Goal: Find specific page/section: Find specific page/section

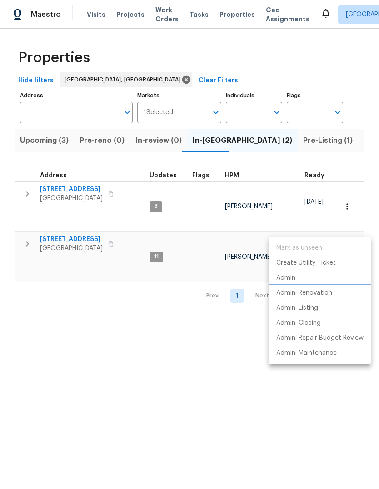
click at [318, 294] on p "Admin: Renovation" at bounding box center [305, 293] width 56 height 10
click at [145, 320] on div at bounding box center [189, 244] width 379 height 489
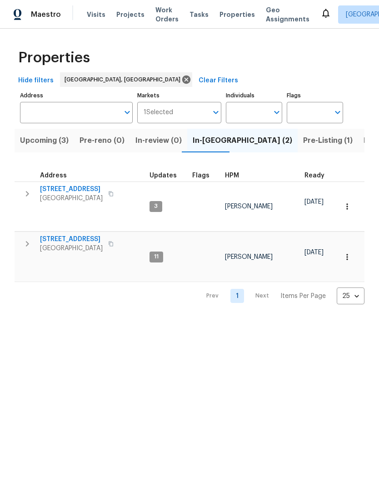
click at [75, 235] on span "[STREET_ADDRESS]" at bounding box center [71, 239] width 63 height 9
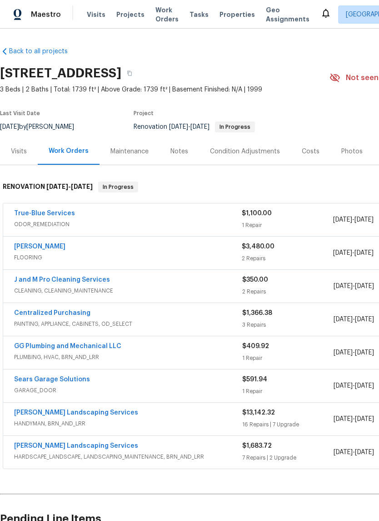
click at [48, 243] on link "[PERSON_NAME]" at bounding box center [39, 246] width 51 height 6
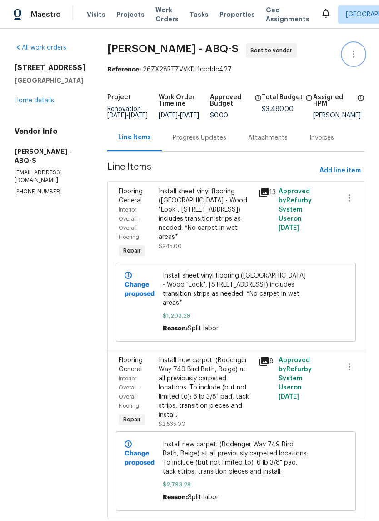
click at [348, 51] on button "button" at bounding box center [354, 54] width 22 height 22
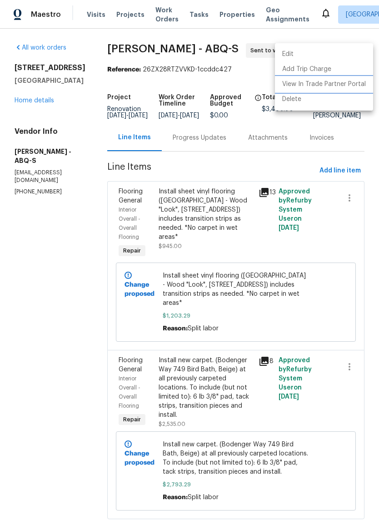
click at [348, 85] on li "View In Trade Partner Portal" at bounding box center [324, 84] width 98 height 15
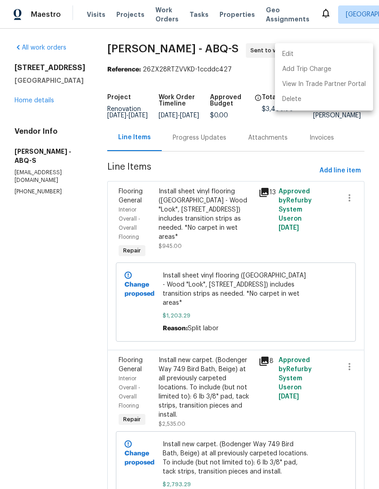
click at [66, 231] on div at bounding box center [189, 244] width 379 height 489
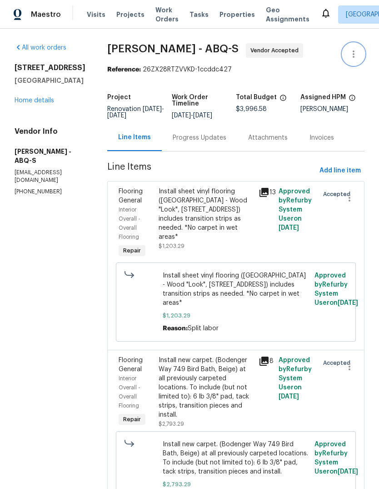
click at [353, 47] on button "button" at bounding box center [354, 54] width 22 height 22
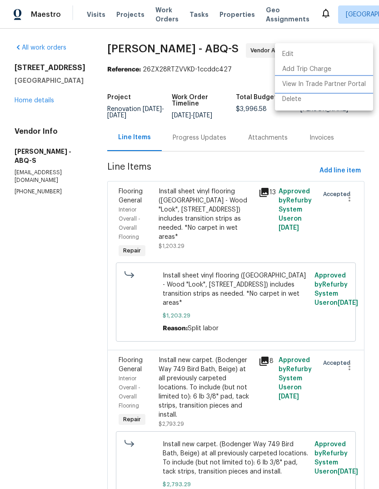
click at [348, 83] on li "View In Trade Partner Portal" at bounding box center [324, 84] width 98 height 15
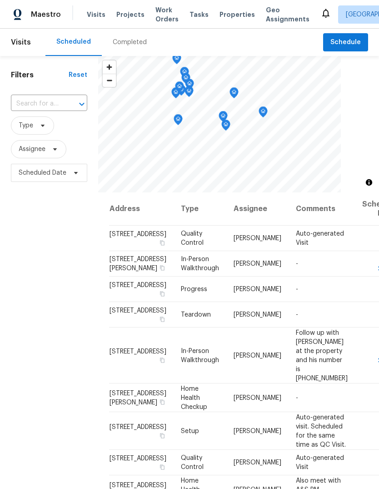
click at [224, 10] on span "Properties" at bounding box center [237, 14] width 35 height 9
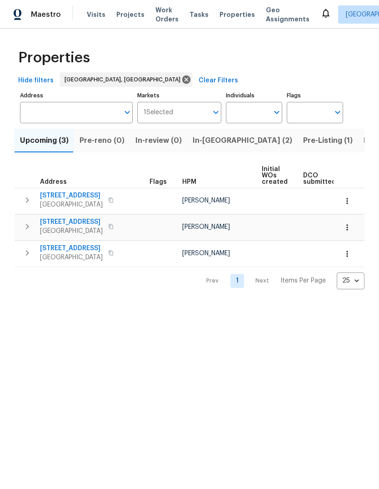
click at [203, 141] on span "In-reno (2)" at bounding box center [243, 140] width 100 height 13
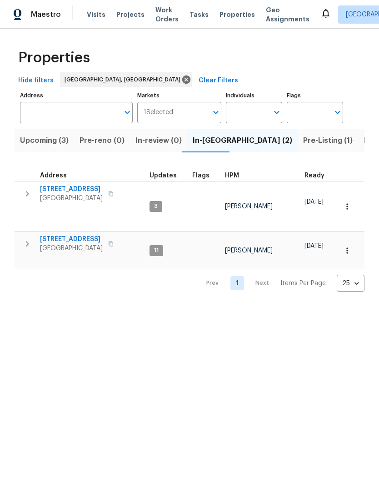
click at [76, 235] on span "[STREET_ADDRESS]" at bounding box center [71, 239] width 63 height 9
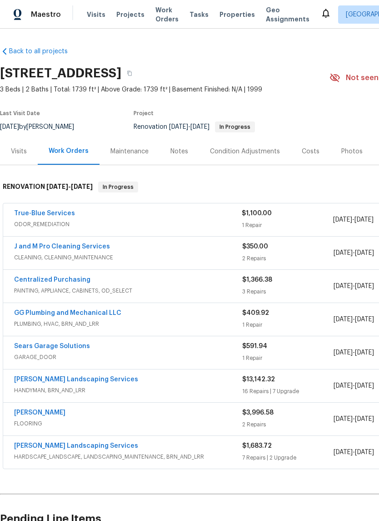
click at [349, 151] on div "Photos" at bounding box center [352, 151] width 21 height 9
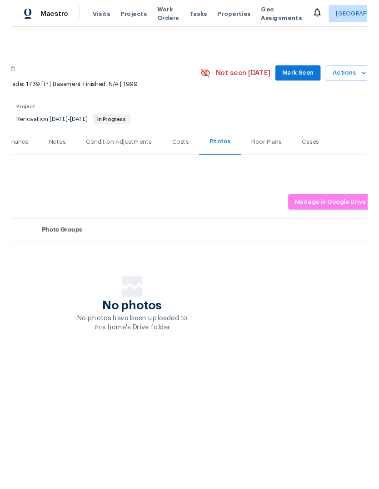
scroll to position [0, 130]
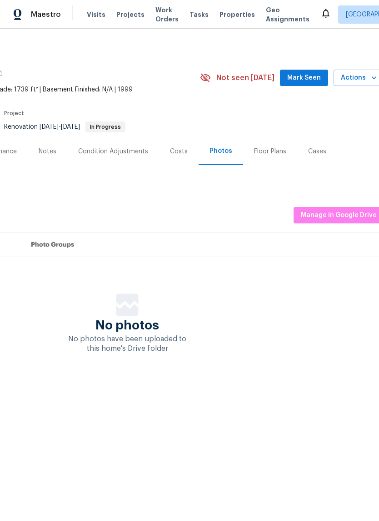
click at [306, 75] on span "Mark Seen" at bounding box center [304, 77] width 34 height 11
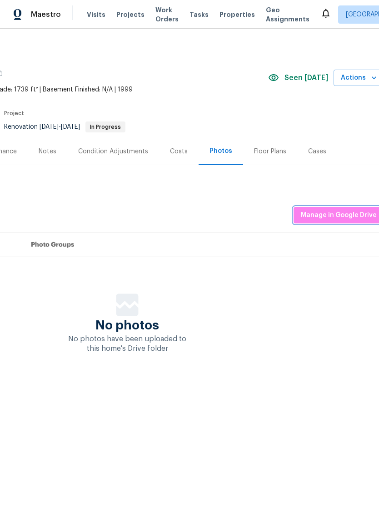
click at [343, 212] on span "Manage in Google Drive" at bounding box center [339, 215] width 76 height 11
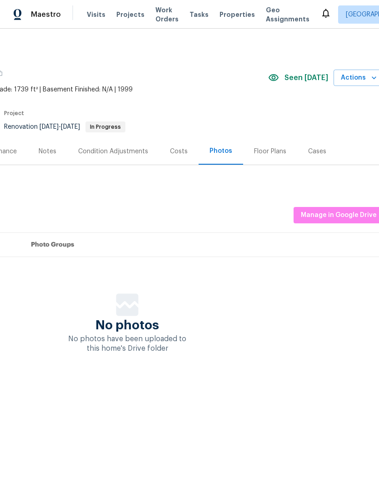
click at [214, 149] on div "Photos" at bounding box center [221, 150] width 23 height 9
click at [339, 212] on span "Manage in Google Drive" at bounding box center [339, 215] width 76 height 11
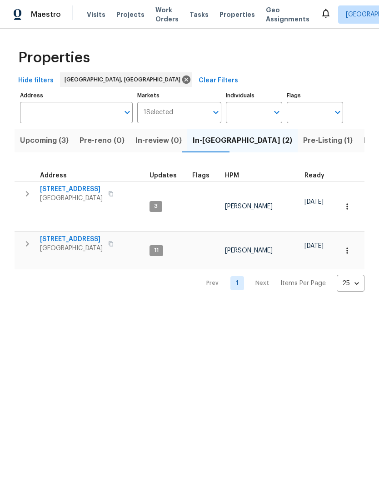
click at [116, 237] on button "button" at bounding box center [111, 243] width 11 height 13
click at [34, 142] on span "Upcoming (3)" at bounding box center [44, 140] width 49 height 13
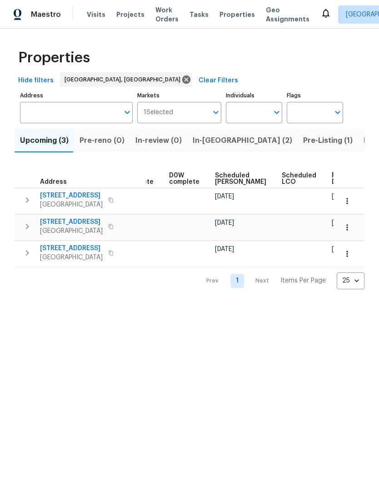
scroll to position [0, 228]
